Goal: Information Seeking & Learning: Learn about a topic

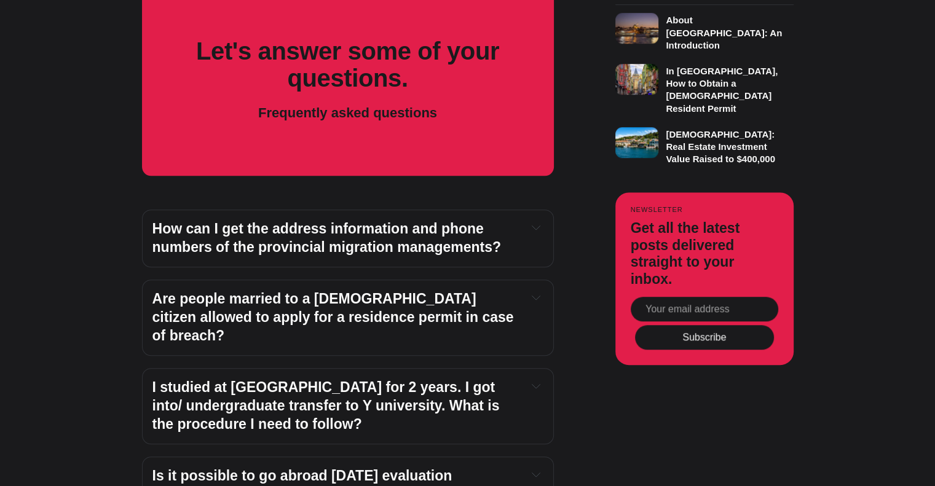
scroll to position [901, 0]
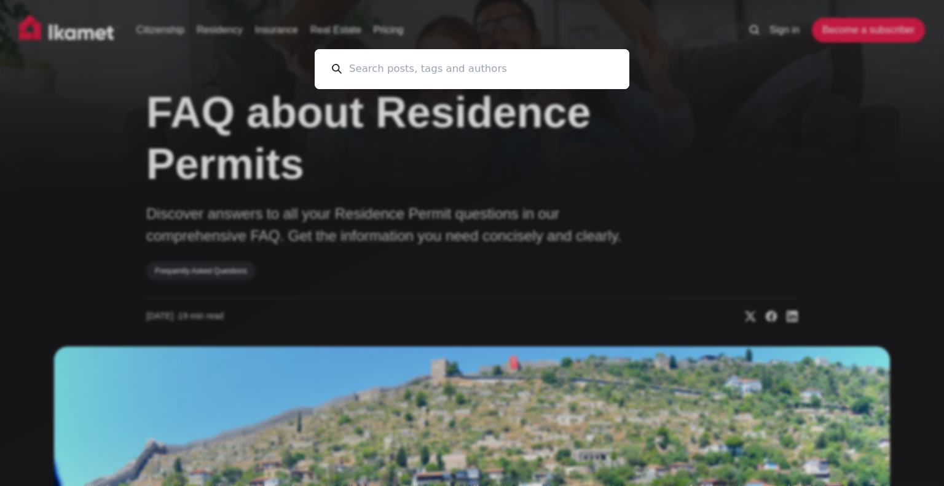
scroll to position [0, 0]
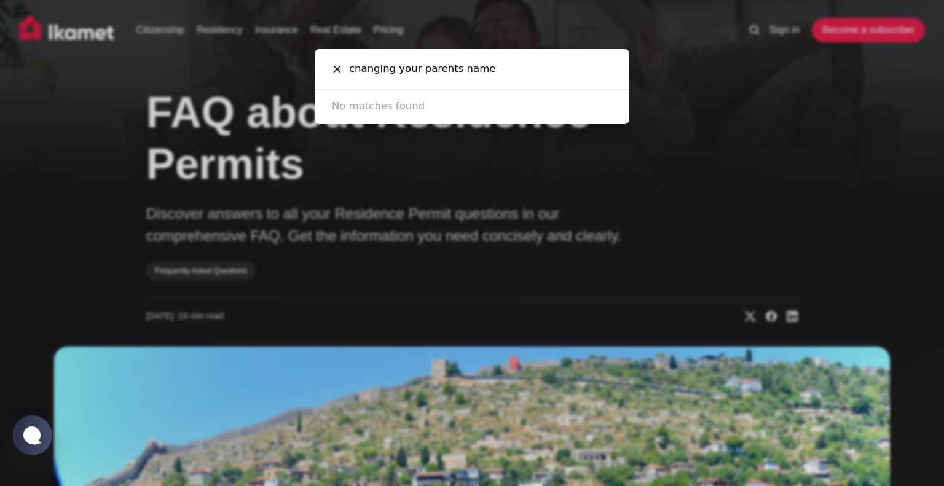
click at [499, 76] on input "changing your parents name" at bounding box center [477, 69] width 271 height 40
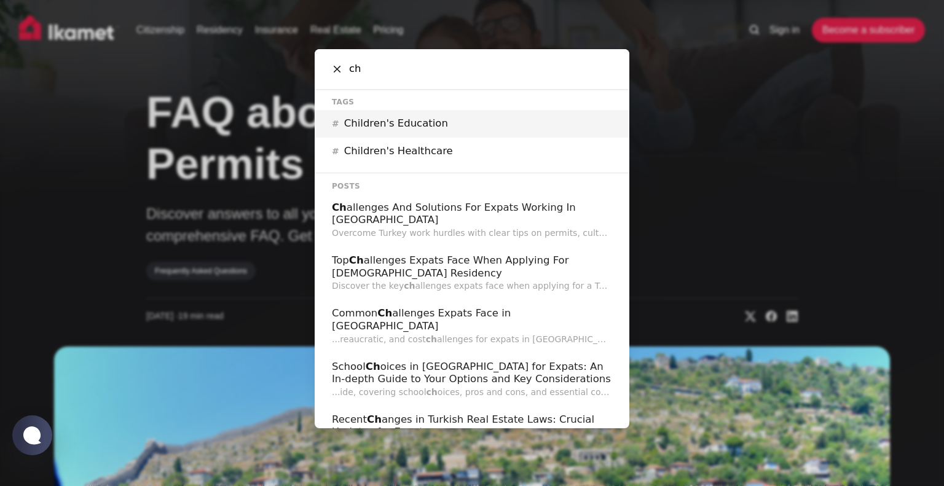
type input "c"
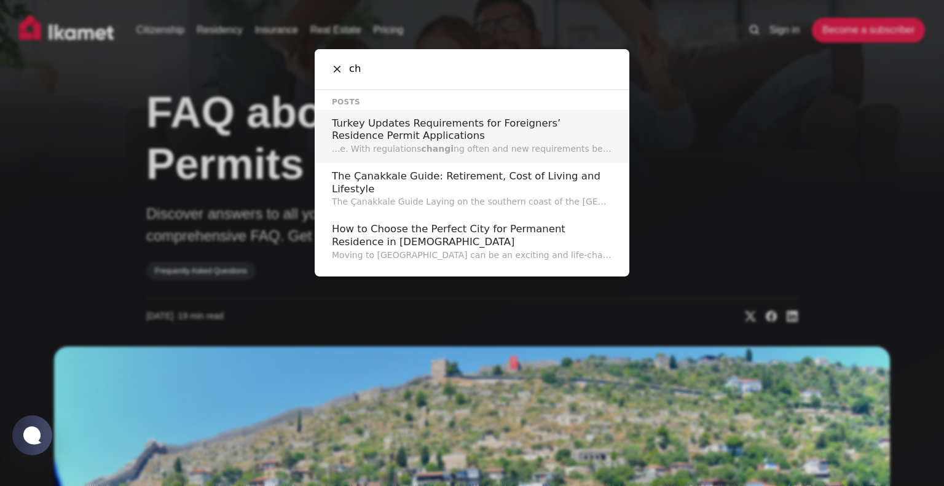
type input "c"
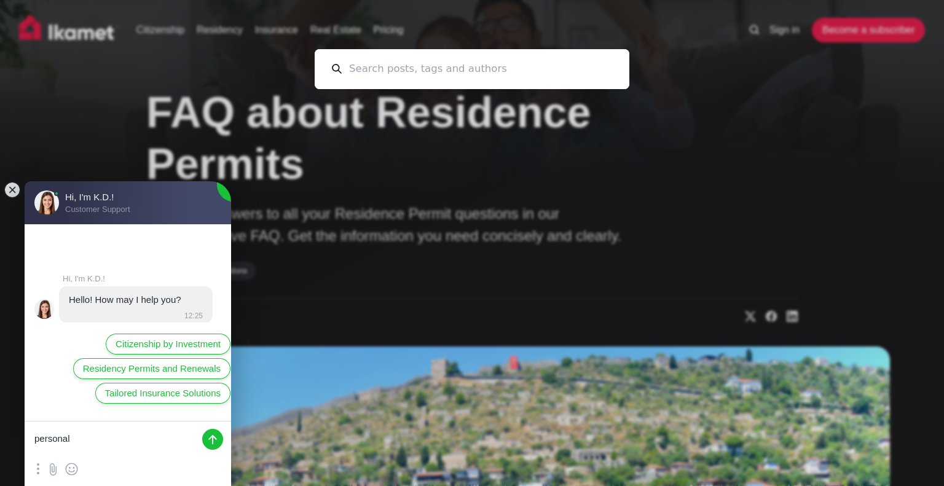
type textarea "personal"
click at [394, 69] on input at bounding box center [477, 69] width 271 height 40
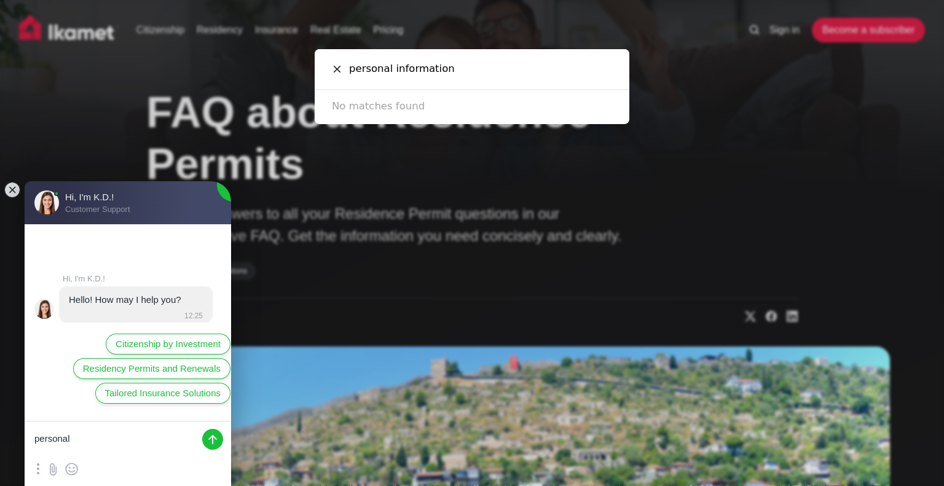
type input "personal information"
click at [338, 69] on icon at bounding box center [337, 69] width 7 height 7
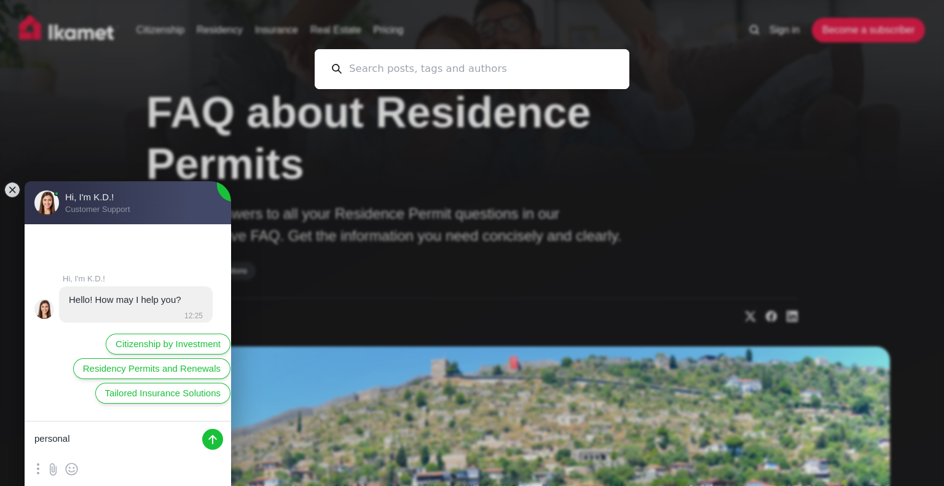
click at [108, 442] on textarea "personal" at bounding box center [128, 440] width 207 height 37
type textarea "personal information"
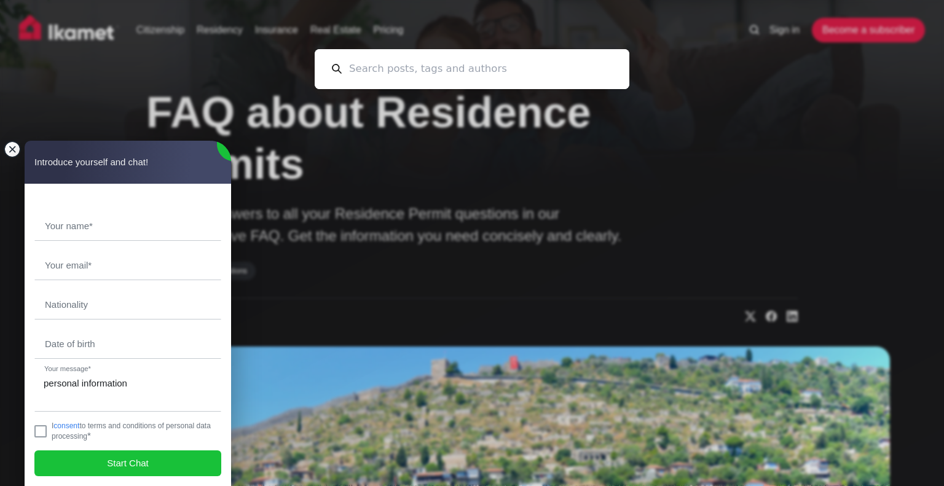
click at [15, 154] on jdiv at bounding box center [12, 149] width 17 height 17
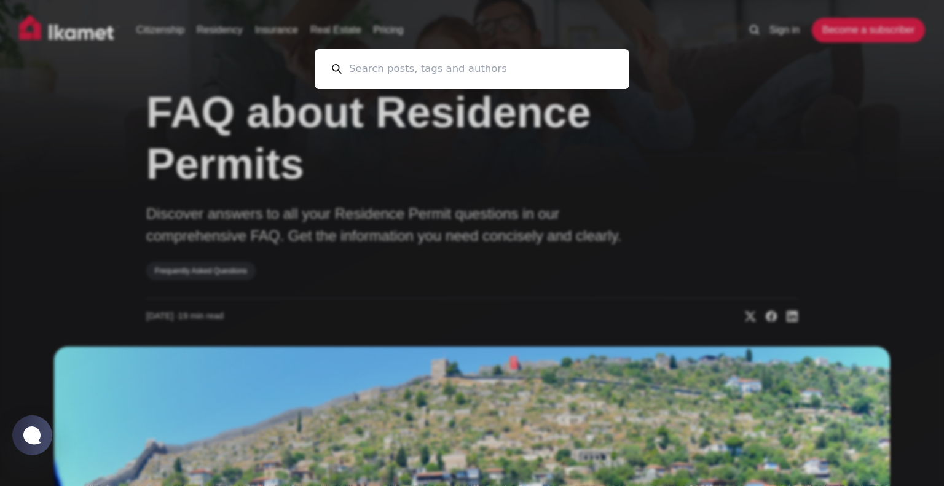
click at [147, 119] on div "Cancel" at bounding box center [472, 243] width 944 height 486
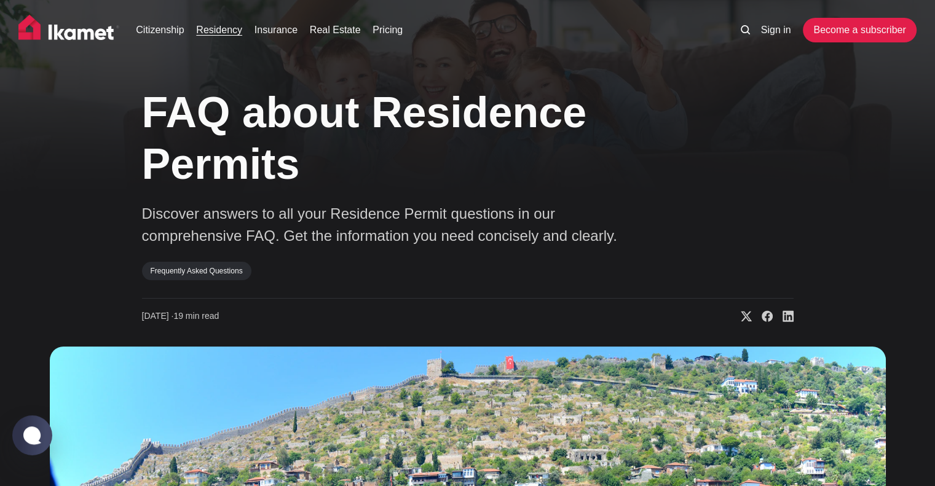
click at [216, 28] on link "Residency" at bounding box center [219, 30] width 46 height 15
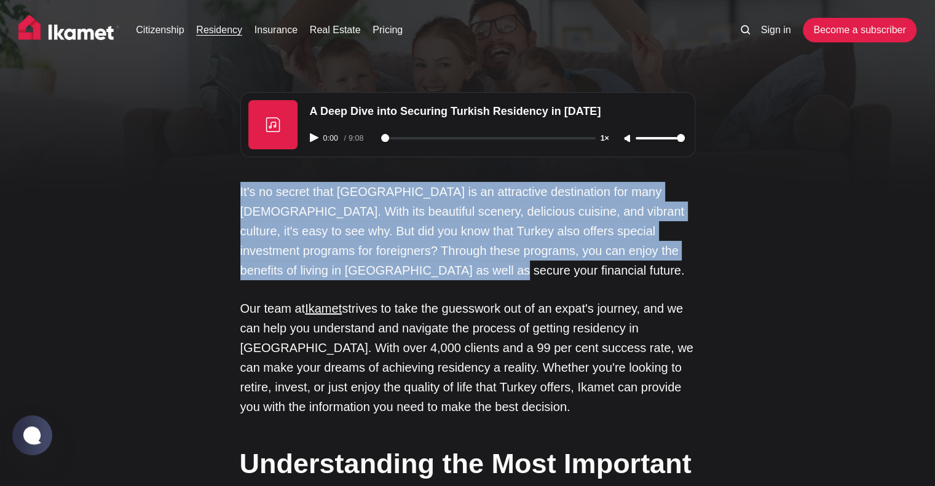
drag, startPoint x: 240, startPoint y: 192, endPoint x: 408, endPoint y: 274, distance: 187.3
click at [408, 274] on p "It's no secret that Turkey is an attractive destination for many foreigners. Wi…" at bounding box center [467, 231] width 455 height 98
click at [381, 265] on p "It's no secret that Turkey is an attractive destination for many foreigners. Wi…" at bounding box center [467, 231] width 455 height 98
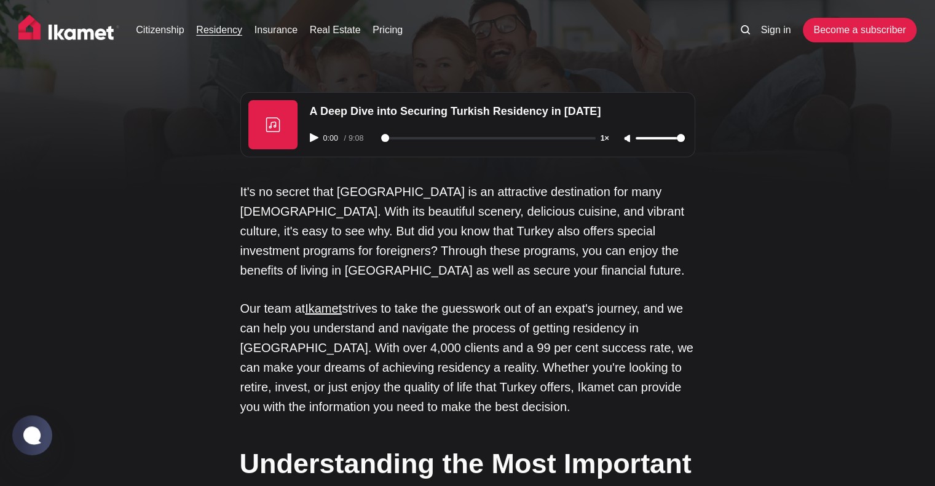
scroll to position [164, 0]
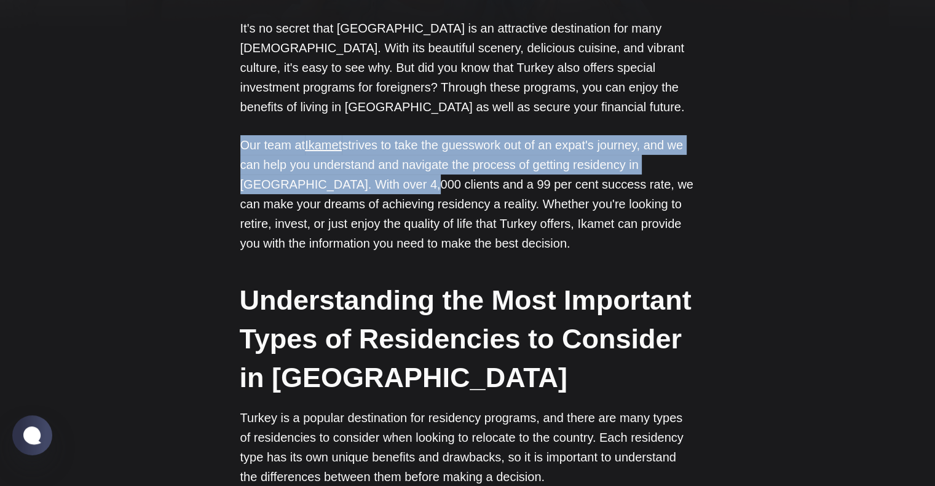
drag, startPoint x: 242, startPoint y: 148, endPoint x: 358, endPoint y: 179, distance: 119.6
click at [358, 179] on p "Our team at Ikamet strives to take the guesswork out of an expat's journey, and…" at bounding box center [467, 194] width 455 height 118
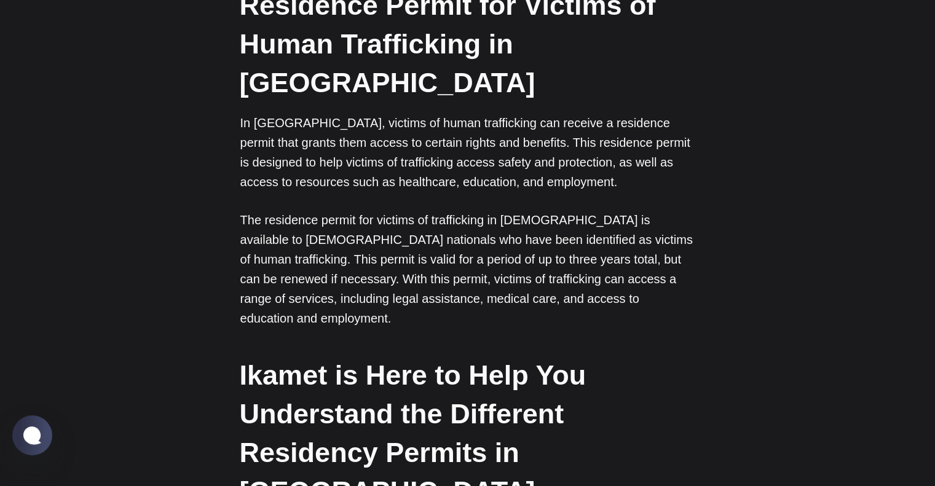
scroll to position [4040, 0]
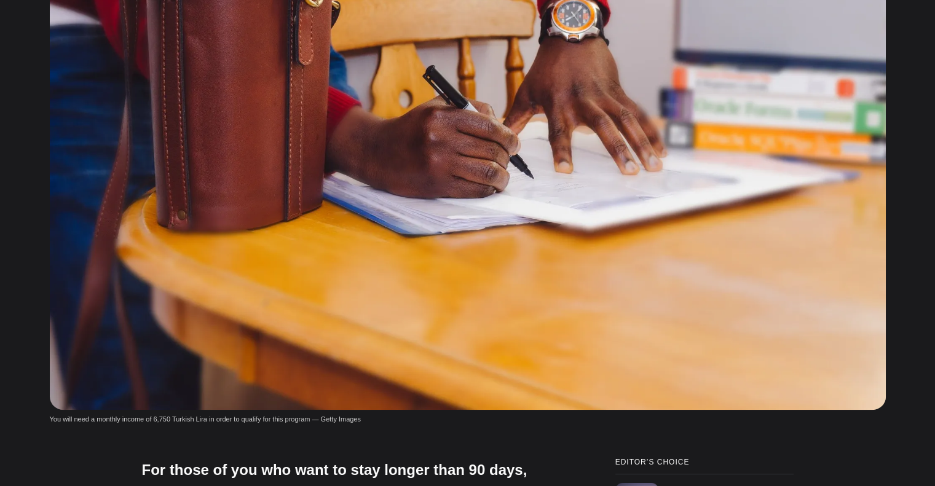
scroll to position [409, 0]
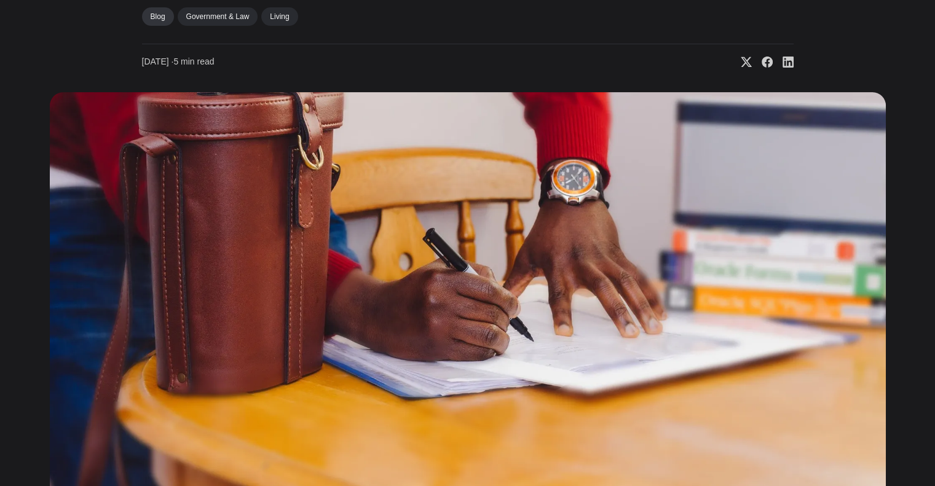
click at [154, 12] on link "Blog" at bounding box center [158, 16] width 32 height 18
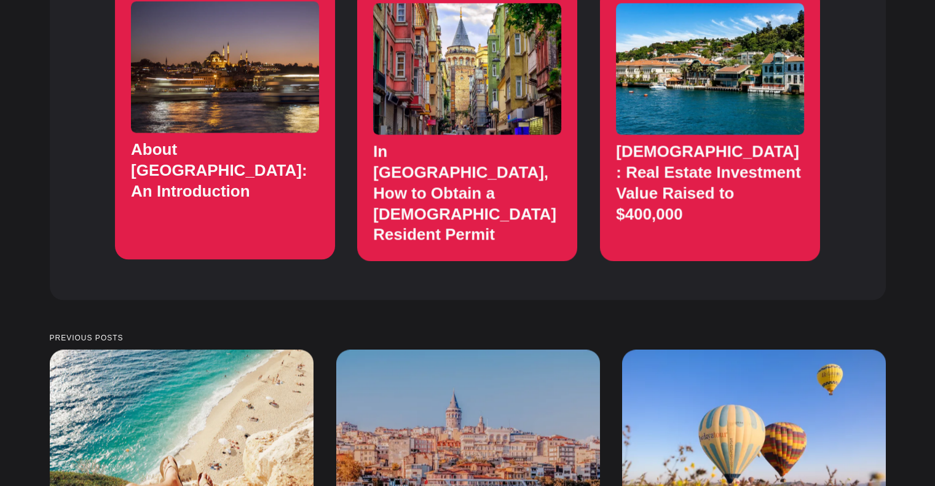
scroll to position [1393, 0]
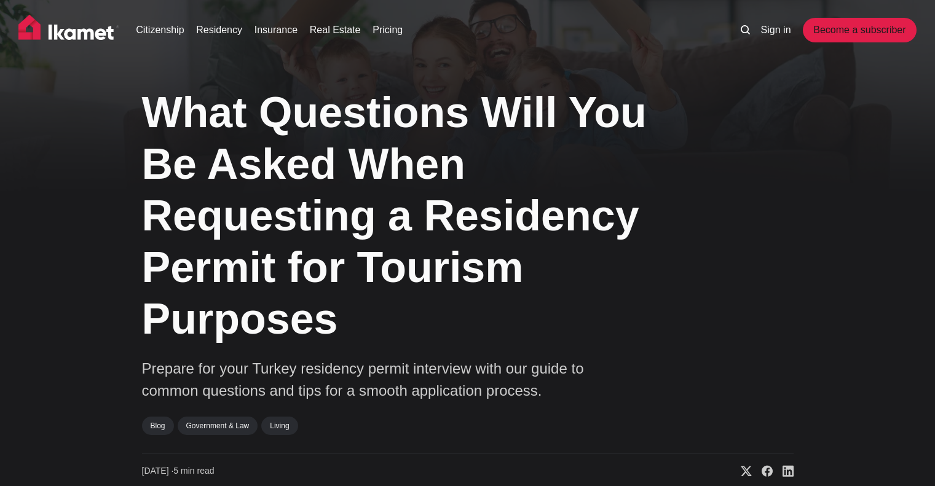
scroll to position [573, 0]
